Goal: Information Seeking & Learning: Check status

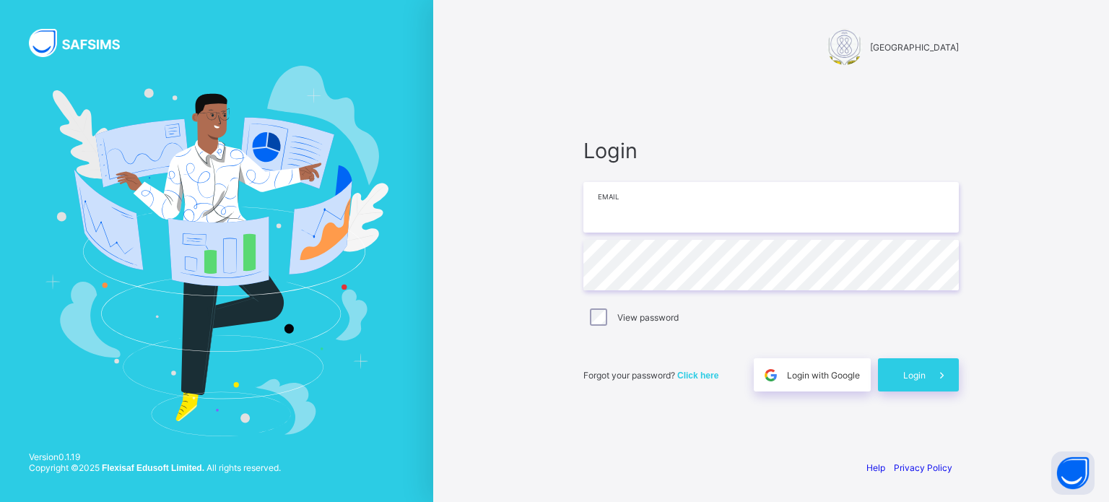
type input "**********"
click at [898, 370] on div "Login" at bounding box center [918, 374] width 81 height 33
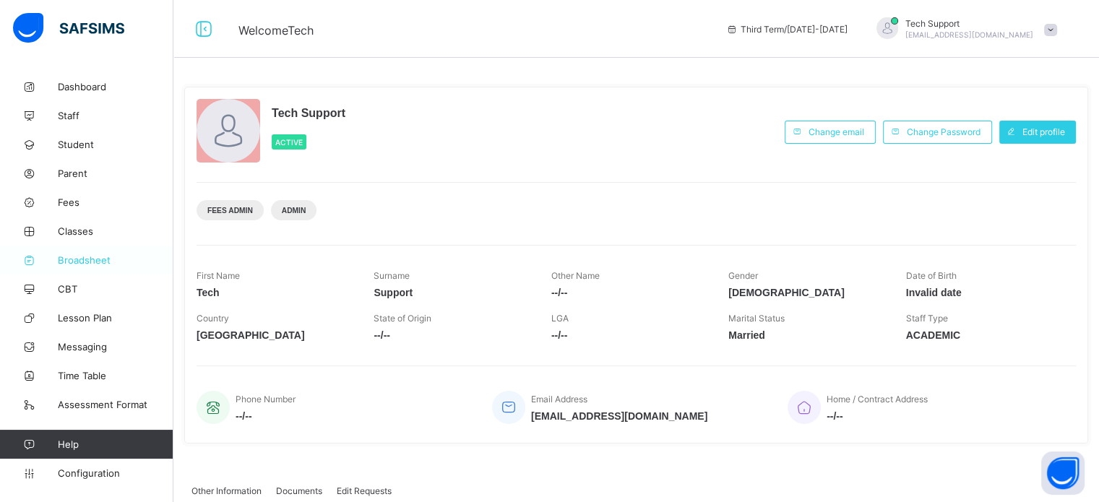
click at [95, 254] on link "Broadsheet" at bounding box center [86, 260] width 173 height 29
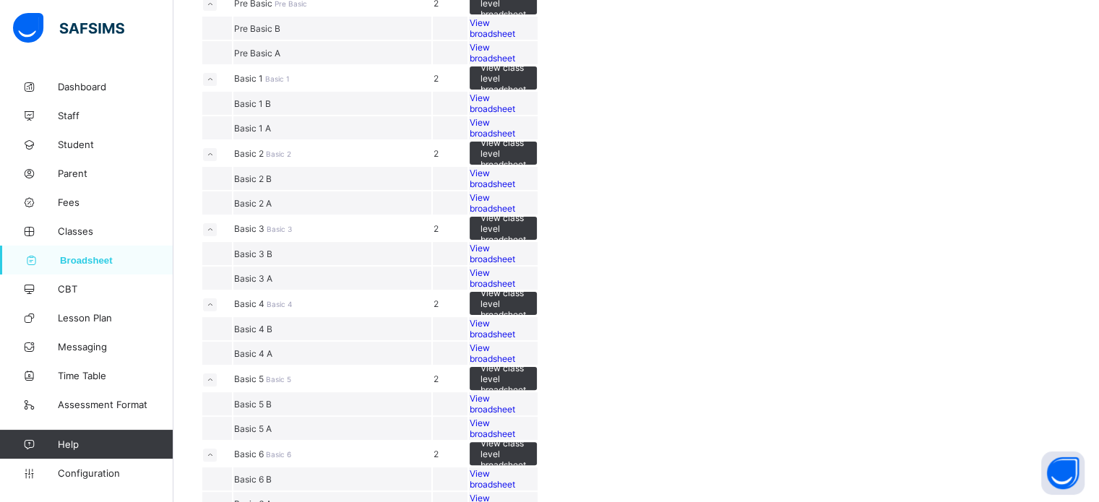
scroll to position [433, 0]
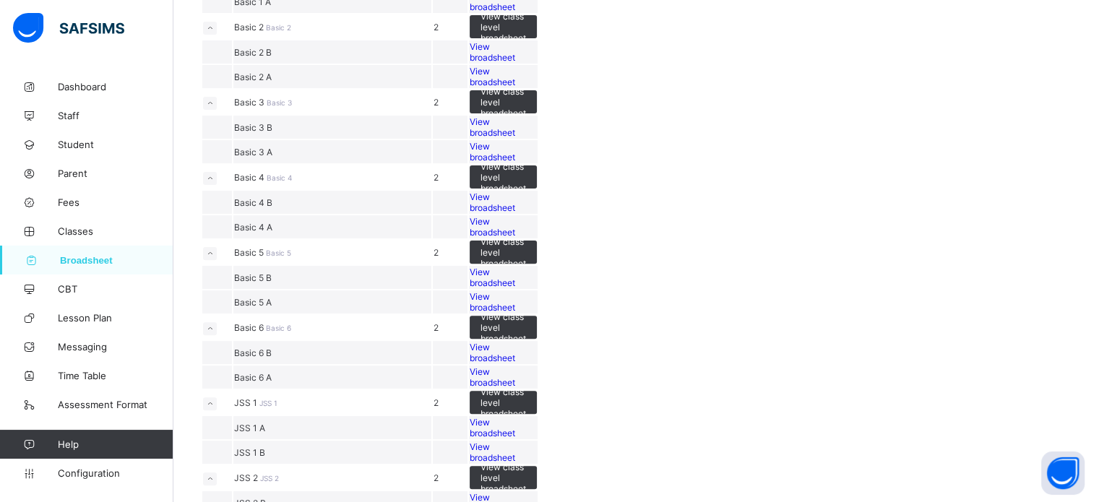
click at [537, 87] on div "View broadsheet" at bounding box center [502, 77] width 67 height 22
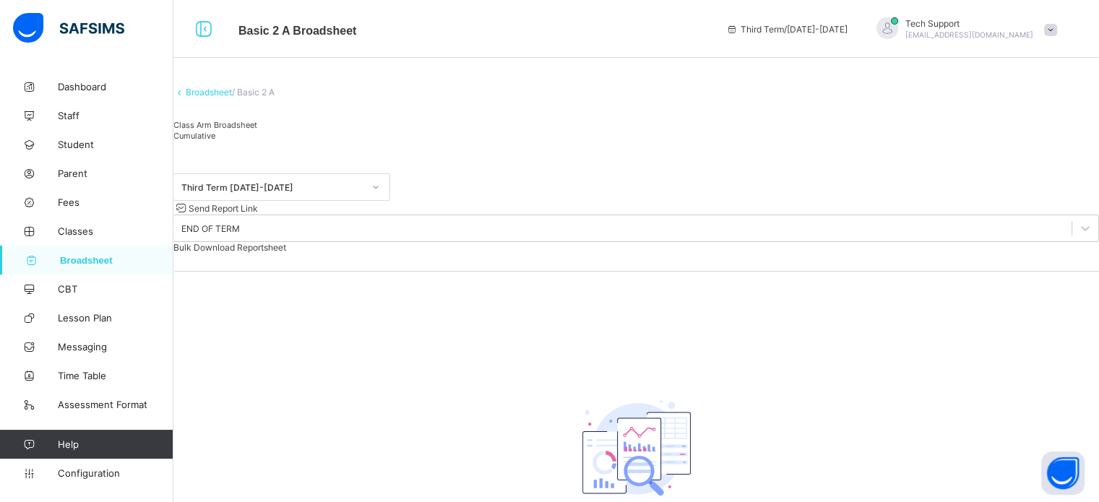
click at [254, 130] on span "Class Arm Broadsheet" at bounding box center [215, 125] width 84 height 10
click at [215, 141] on span "Cumulative" at bounding box center [194, 136] width 42 height 10
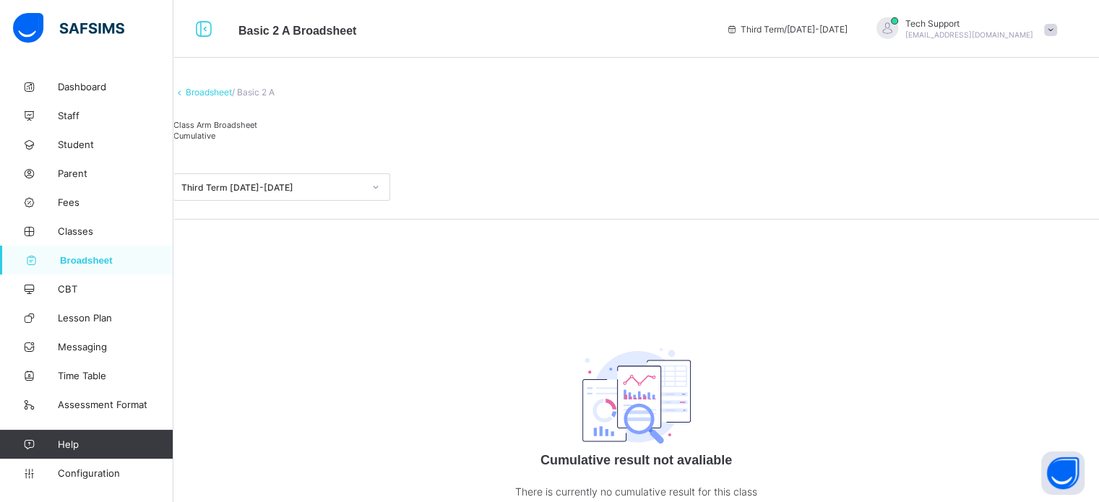
click at [255, 130] on span "Class Arm Broadsheet" at bounding box center [215, 125] width 84 height 10
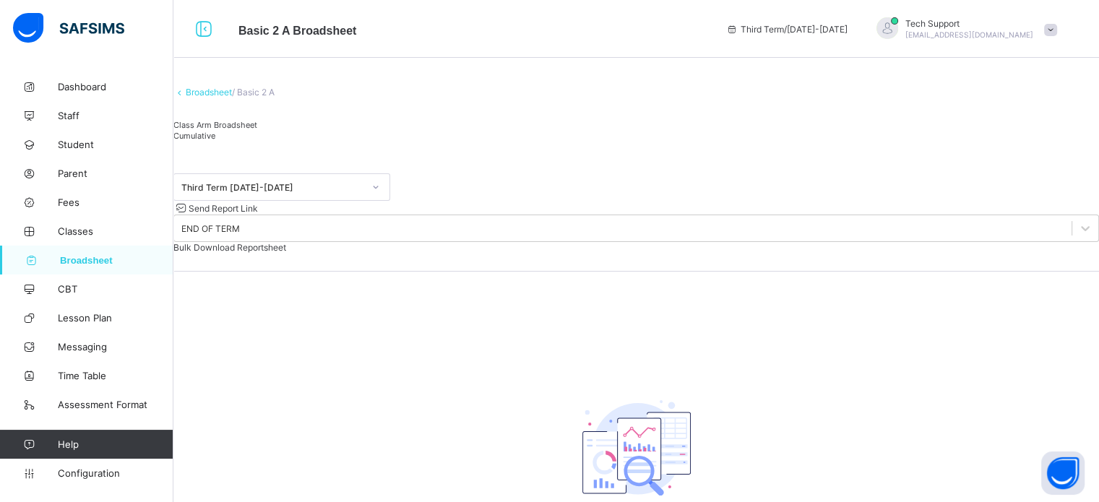
click at [324, 141] on div "Cumulative" at bounding box center [635, 135] width 925 height 11
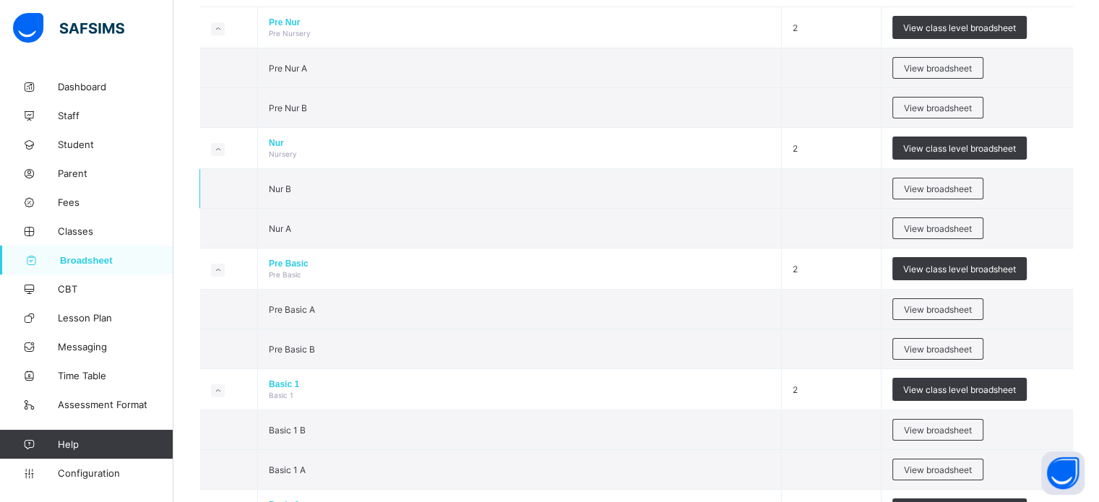
scroll to position [289, 0]
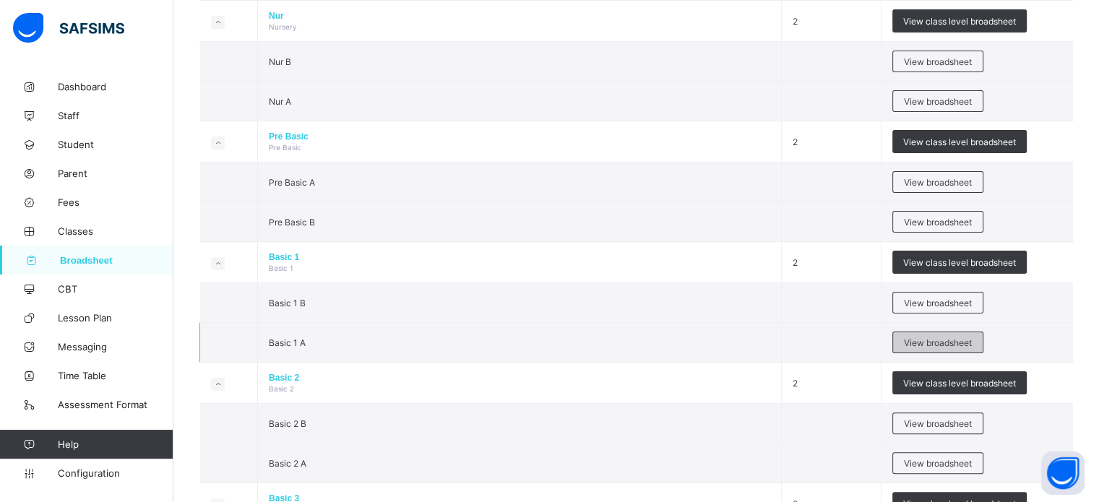
click at [924, 343] on span "View broadsheet" at bounding box center [938, 342] width 68 height 11
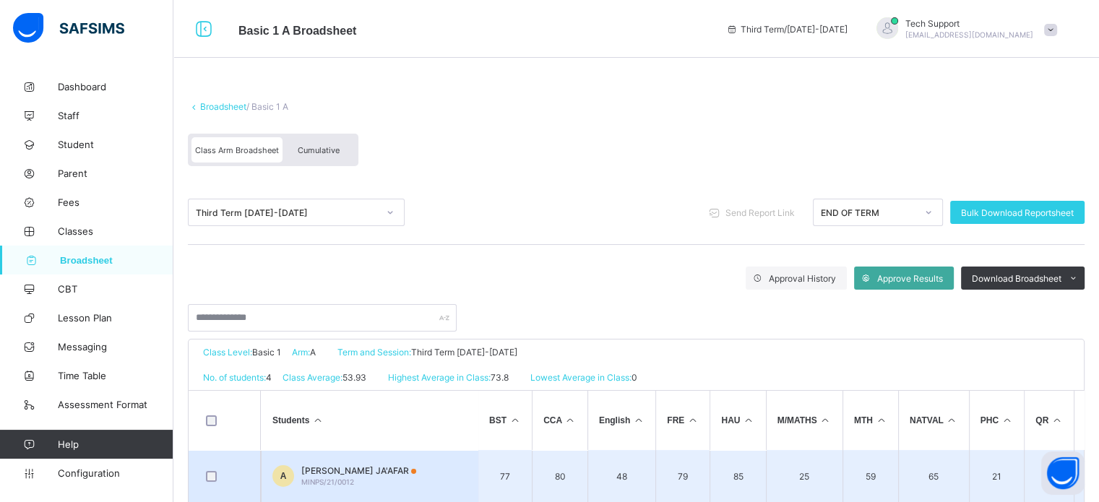
click at [316, 465] on span "AISHA WIDAD JA'AFAR" at bounding box center [358, 470] width 115 height 11
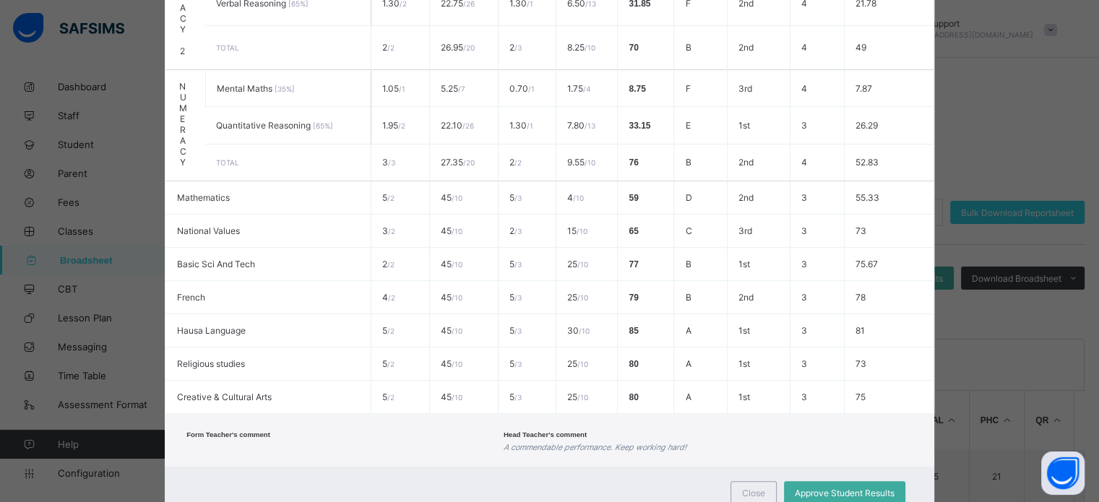
scroll to position [600, 0]
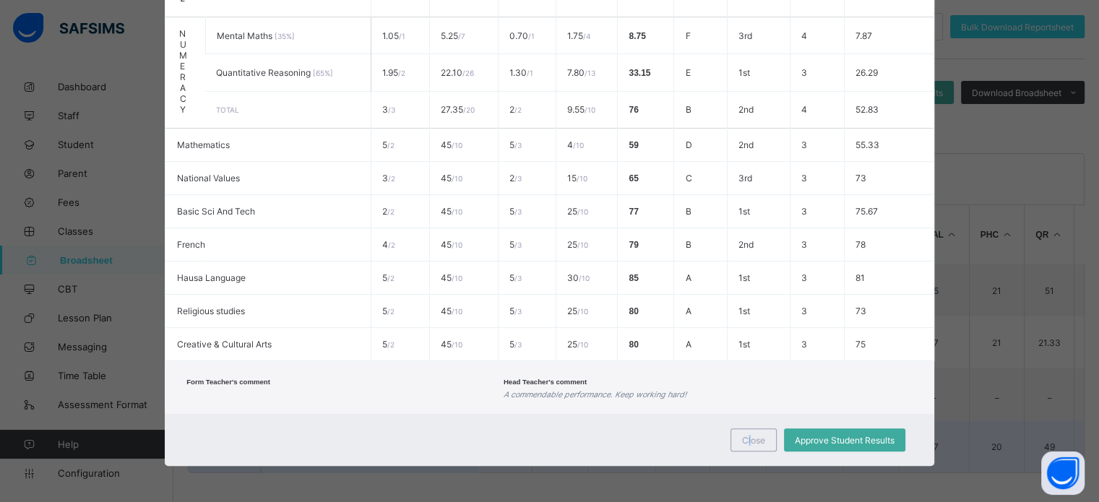
click at [751, 437] on span "Close" at bounding box center [753, 440] width 23 height 11
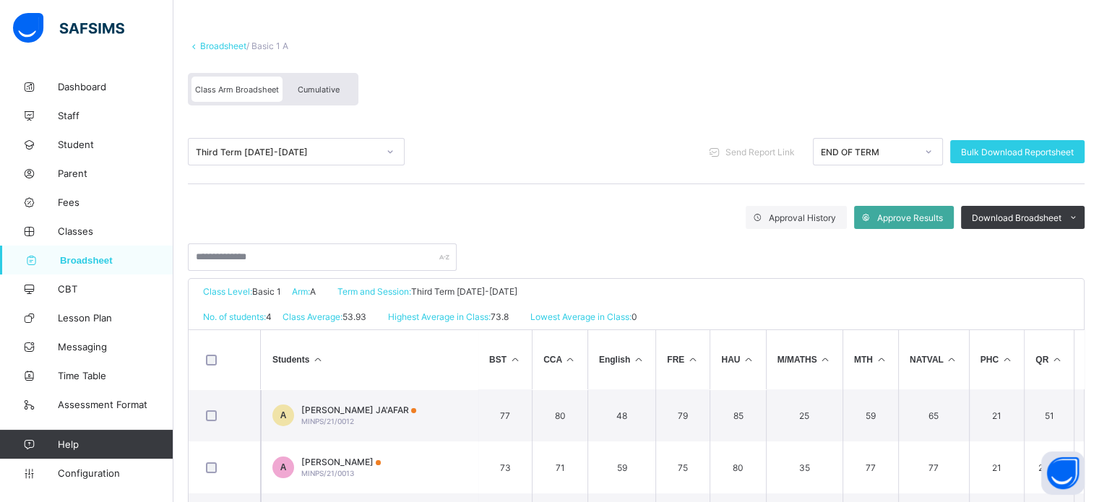
scroll to position [0, 0]
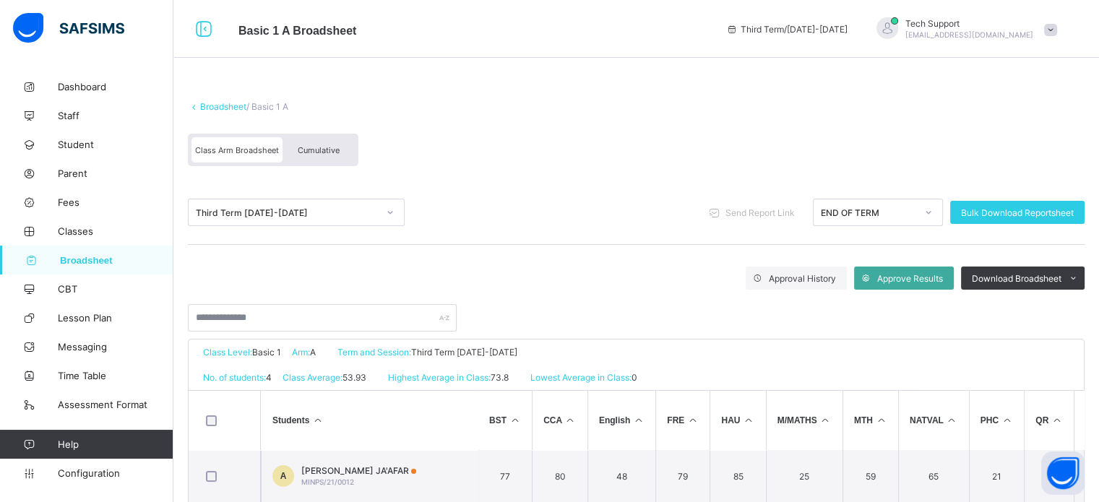
click at [310, 152] on div "Cumulative" at bounding box center [318, 149] width 72 height 25
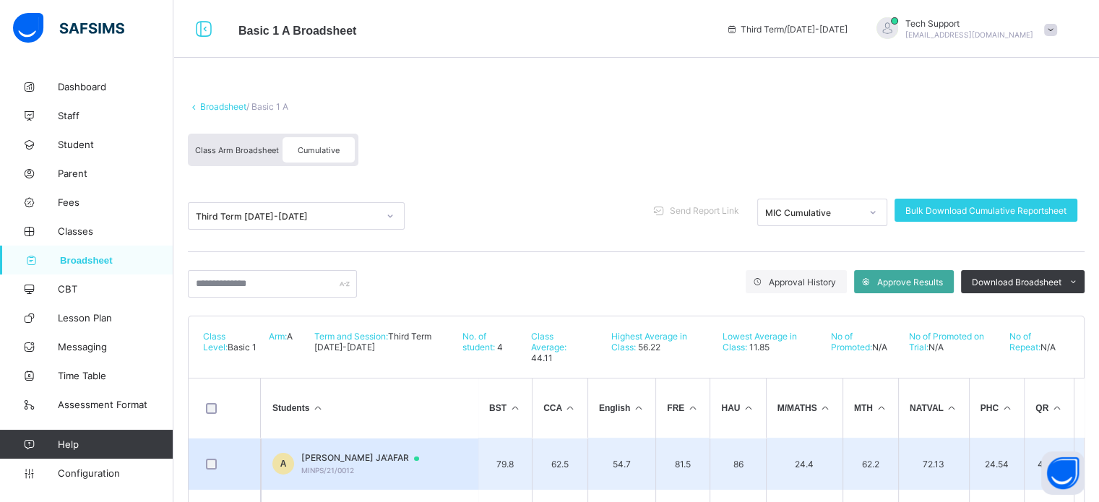
click at [337, 466] on span "MINPS/21/0012" at bounding box center [327, 470] width 53 height 9
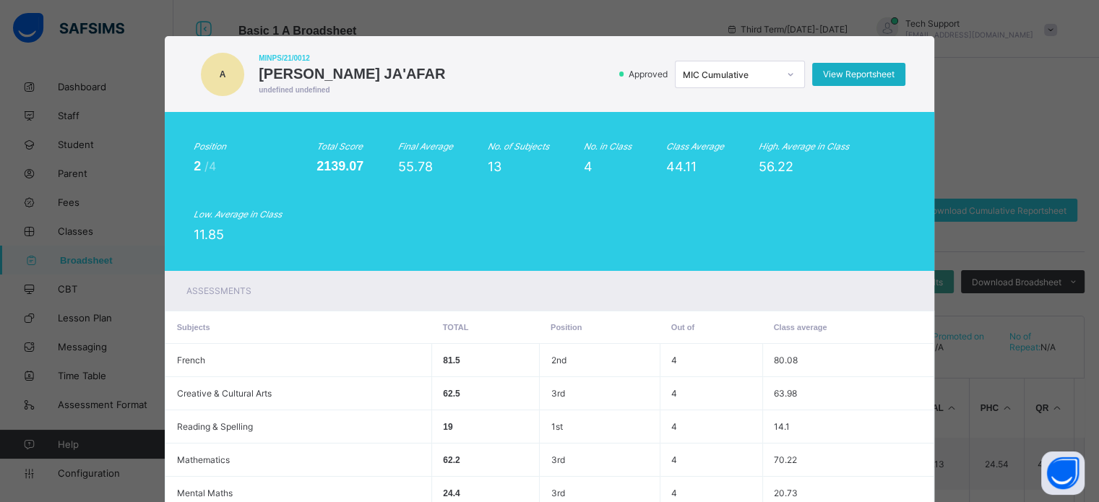
click at [846, 79] on span "View Reportsheet" at bounding box center [859, 74] width 72 height 11
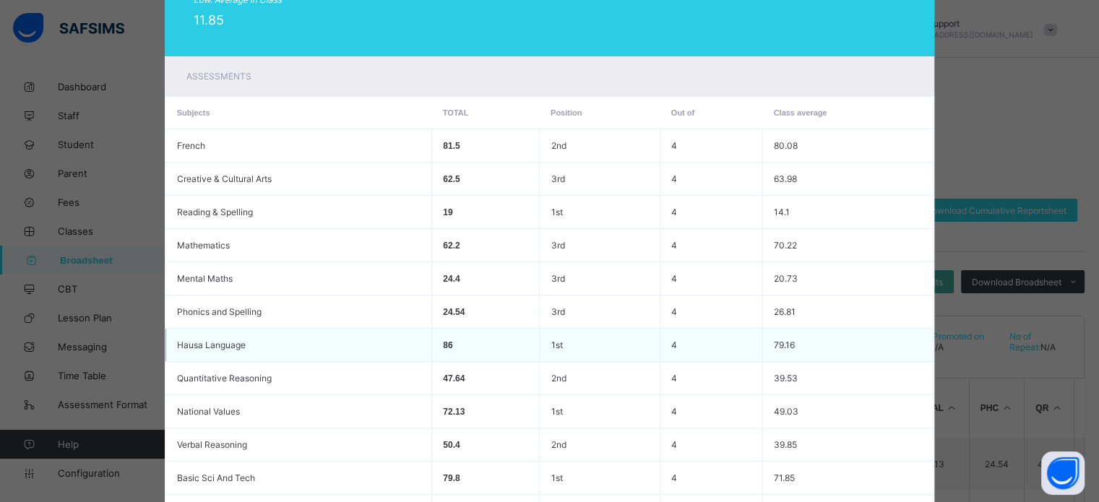
scroll to position [409, 0]
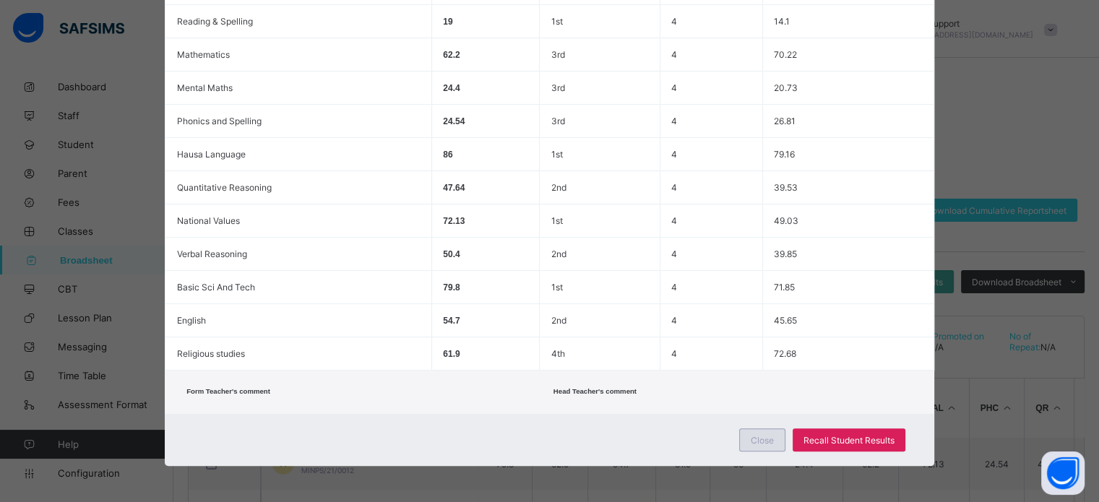
click at [755, 441] on span "Close" at bounding box center [761, 440] width 23 height 11
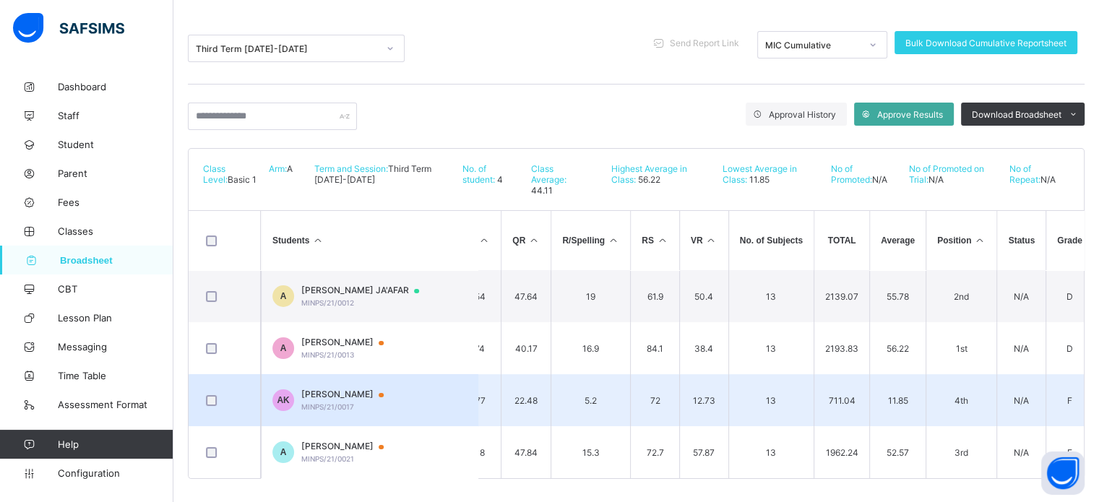
scroll to position [0, 526]
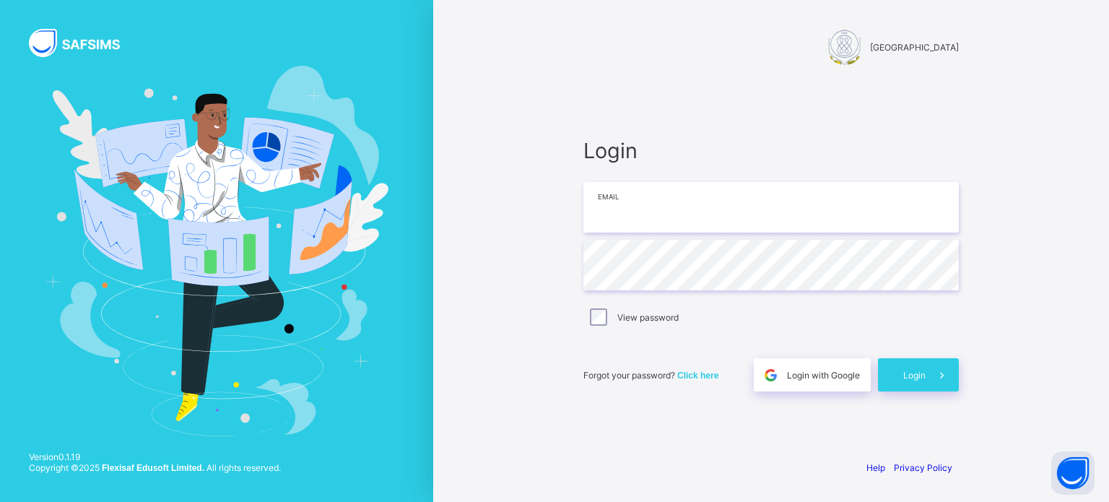
click at [664, 212] on input "email" at bounding box center [772, 207] width 376 height 51
type input "**********"
click at [913, 373] on span "Login" at bounding box center [915, 375] width 22 height 11
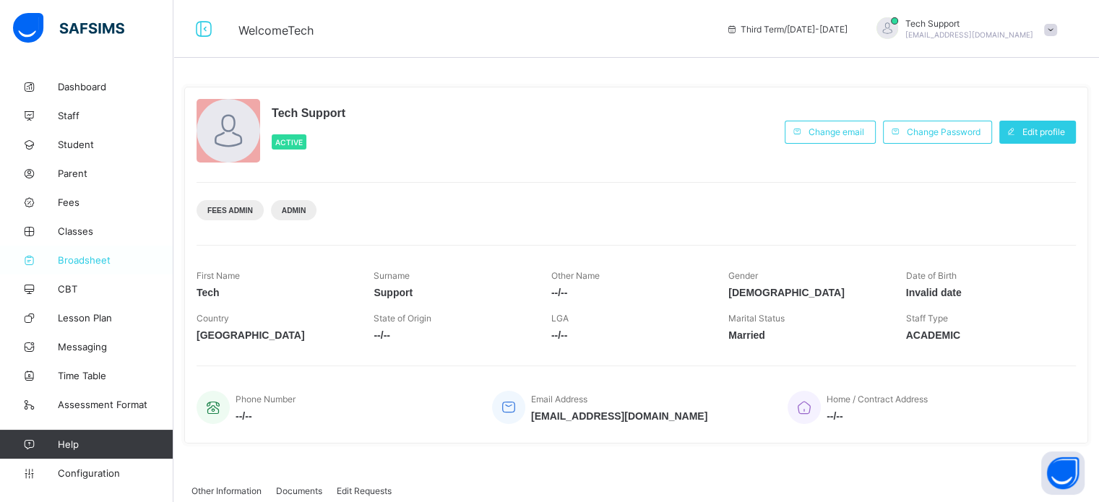
click at [72, 256] on span "Broadsheet" at bounding box center [116, 260] width 116 height 12
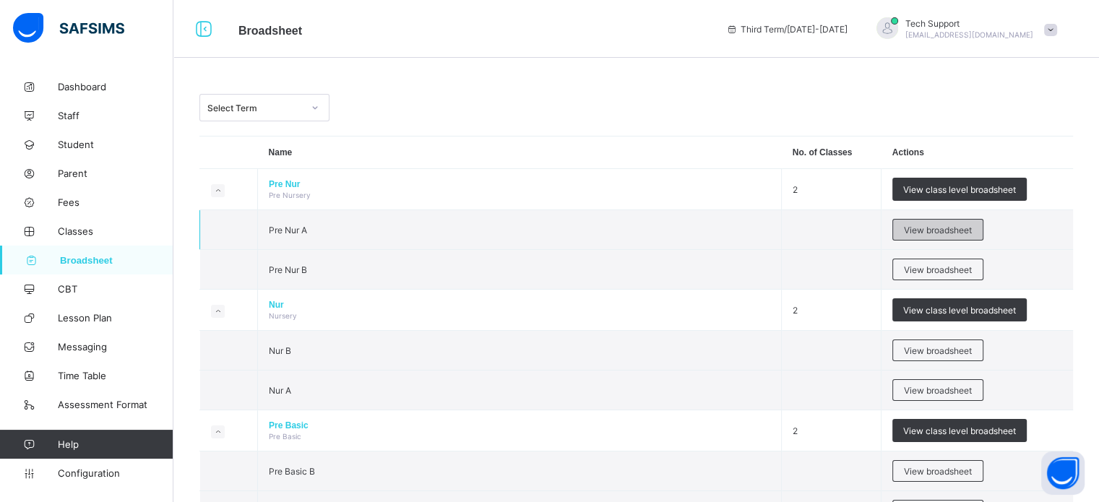
click at [935, 230] on span "View broadsheet" at bounding box center [938, 230] width 68 height 11
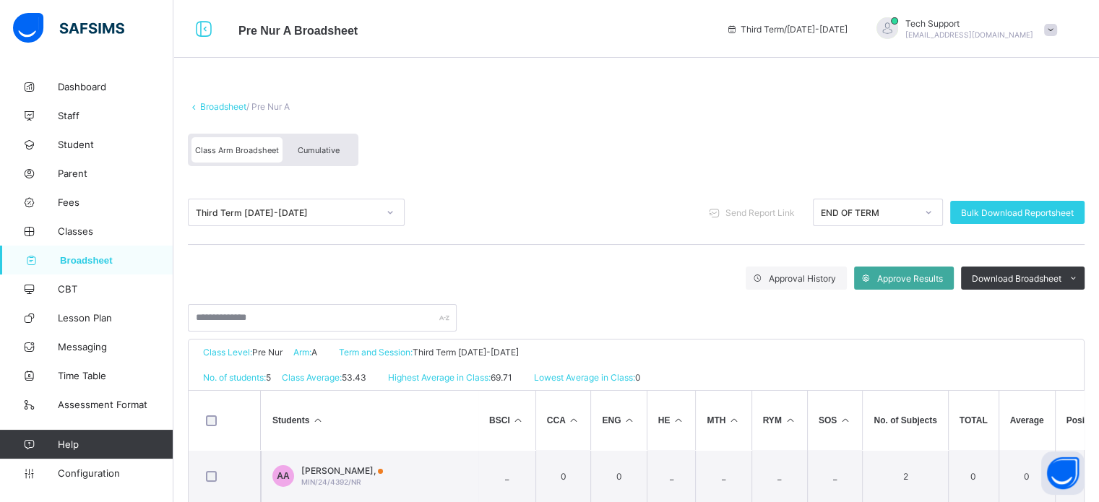
click at [313, 157] on div "Cumulative" at bounding box center [318, 149] width 72 height 25
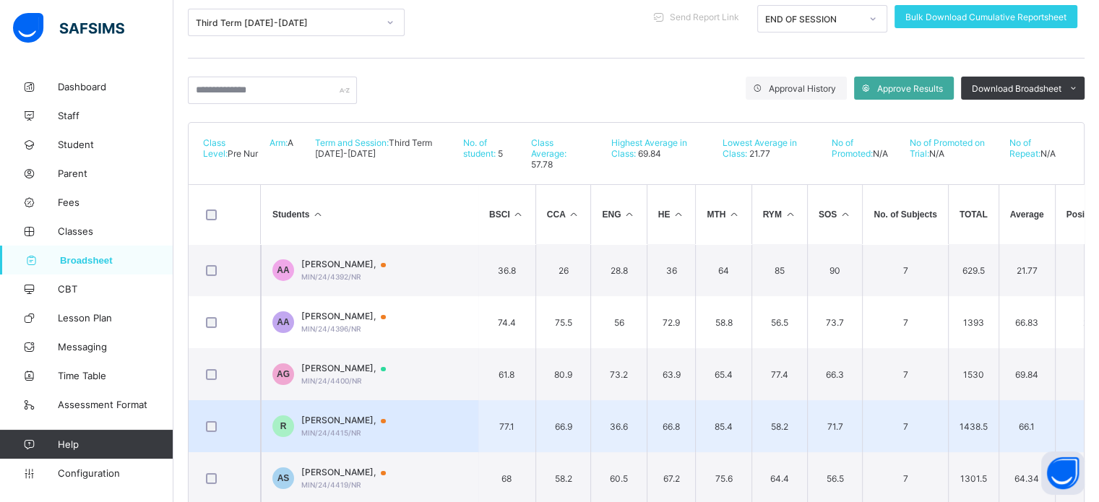
scroll to position [217, 0]
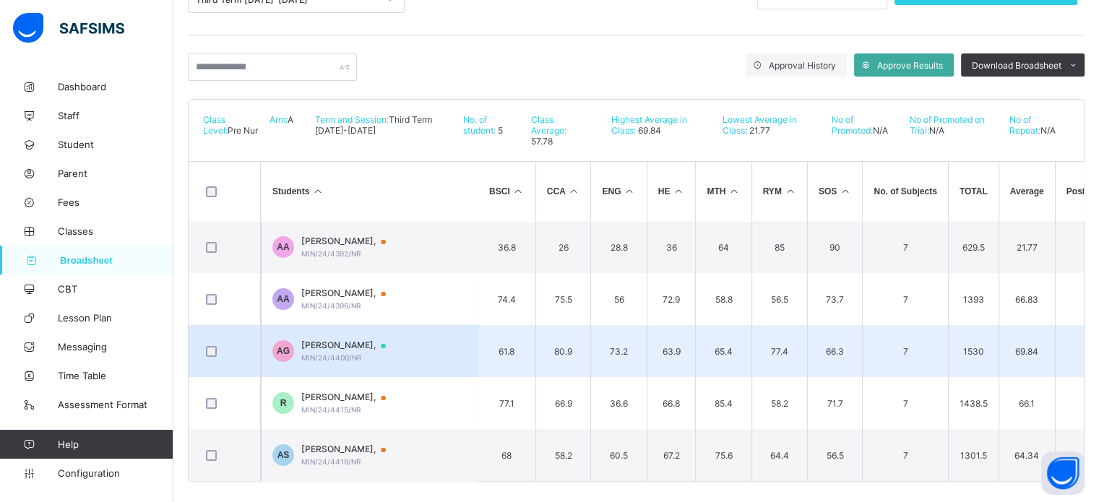
click at [381, 352] on div "AISHA SHUAIBU GAKO, MIN/24/4400/NR" at bounding box center [350, 350] width 98 height 22
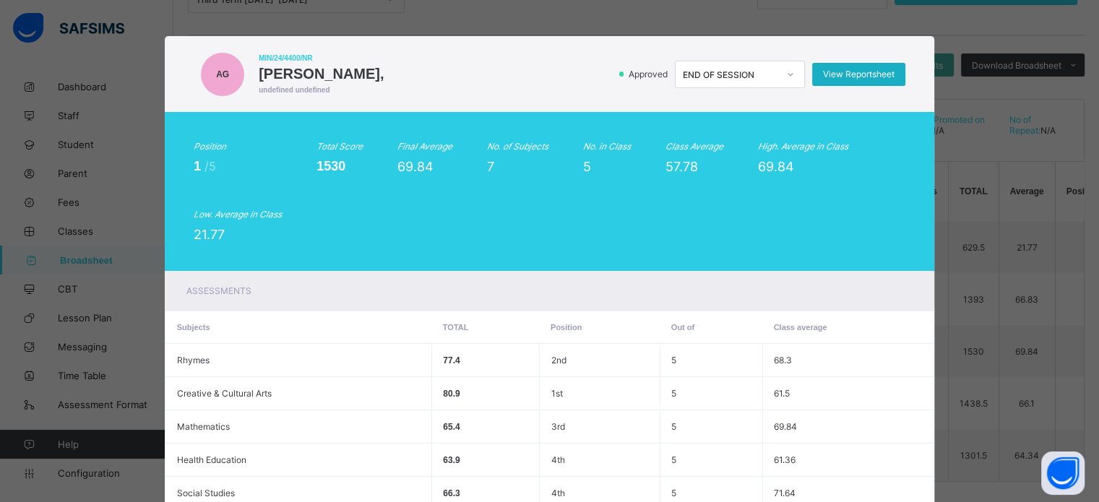
click at [852, 72] on span "View Reportsheet" at bounding box center [859, 74] width 72 height 11
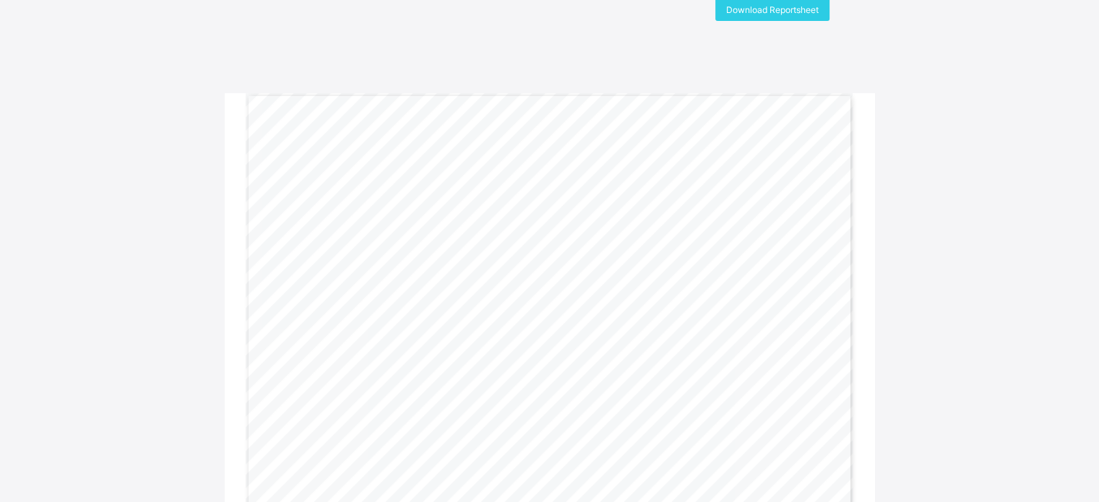
scroll to position [72, 0]
drag, startPoint x: 809, startPoint y: 61, endPoint x: 734, endPoint y: 251, distance: 204.3
drag, startPoint x: 734, startPoint y: 251, endPoint x: 708, endPoint y: 84, distance: 168.9
click at [708, 86] on div "= Gwarzo Road, P.O. Box 701, Kano - Nigeria. Tel: 0906 358 2631, 0809 948 5785 …" at bounding box center [550, 274] width 608 height 430
